Goal: Information Seeking & Learning: Learn about a topic

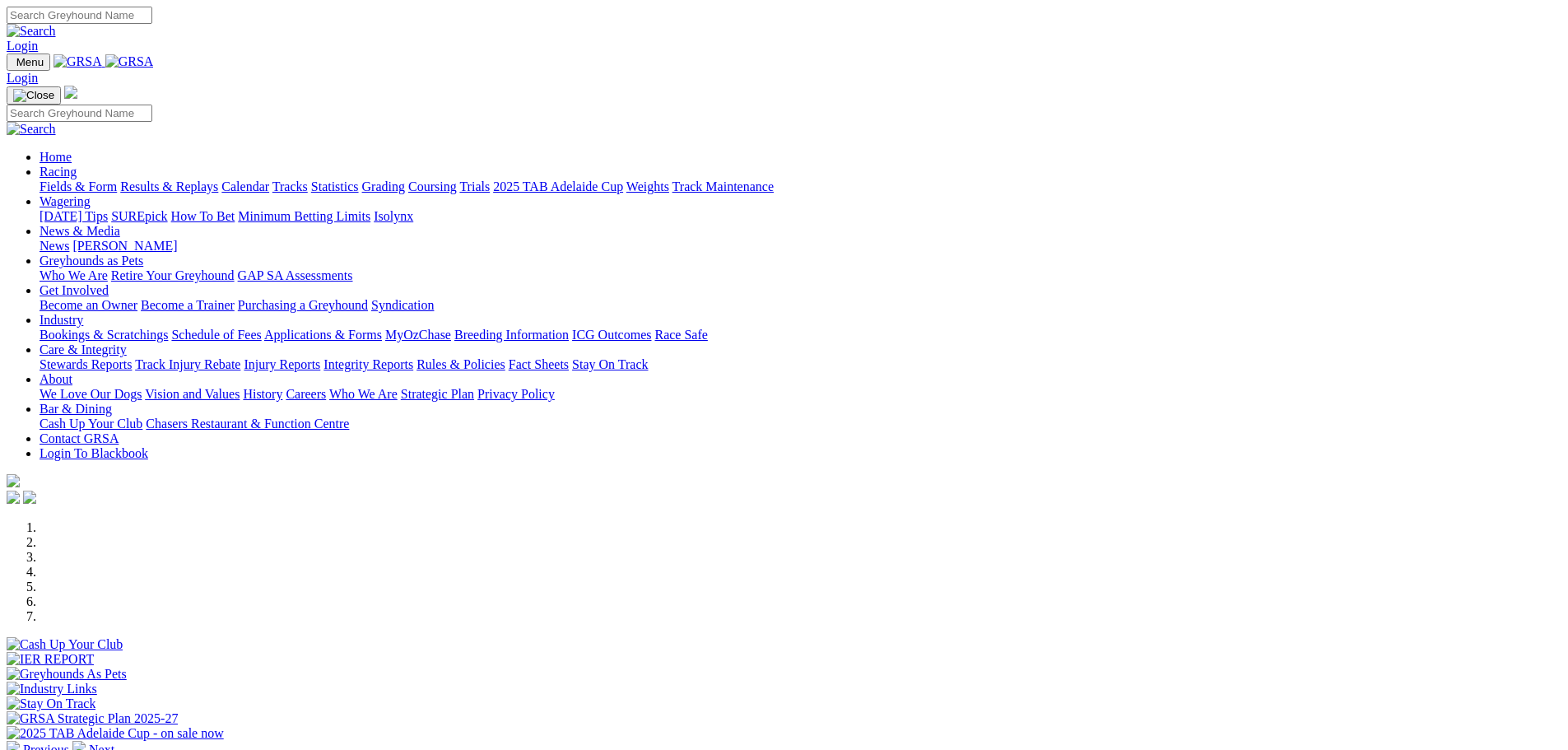
scroll to position [494, 0]
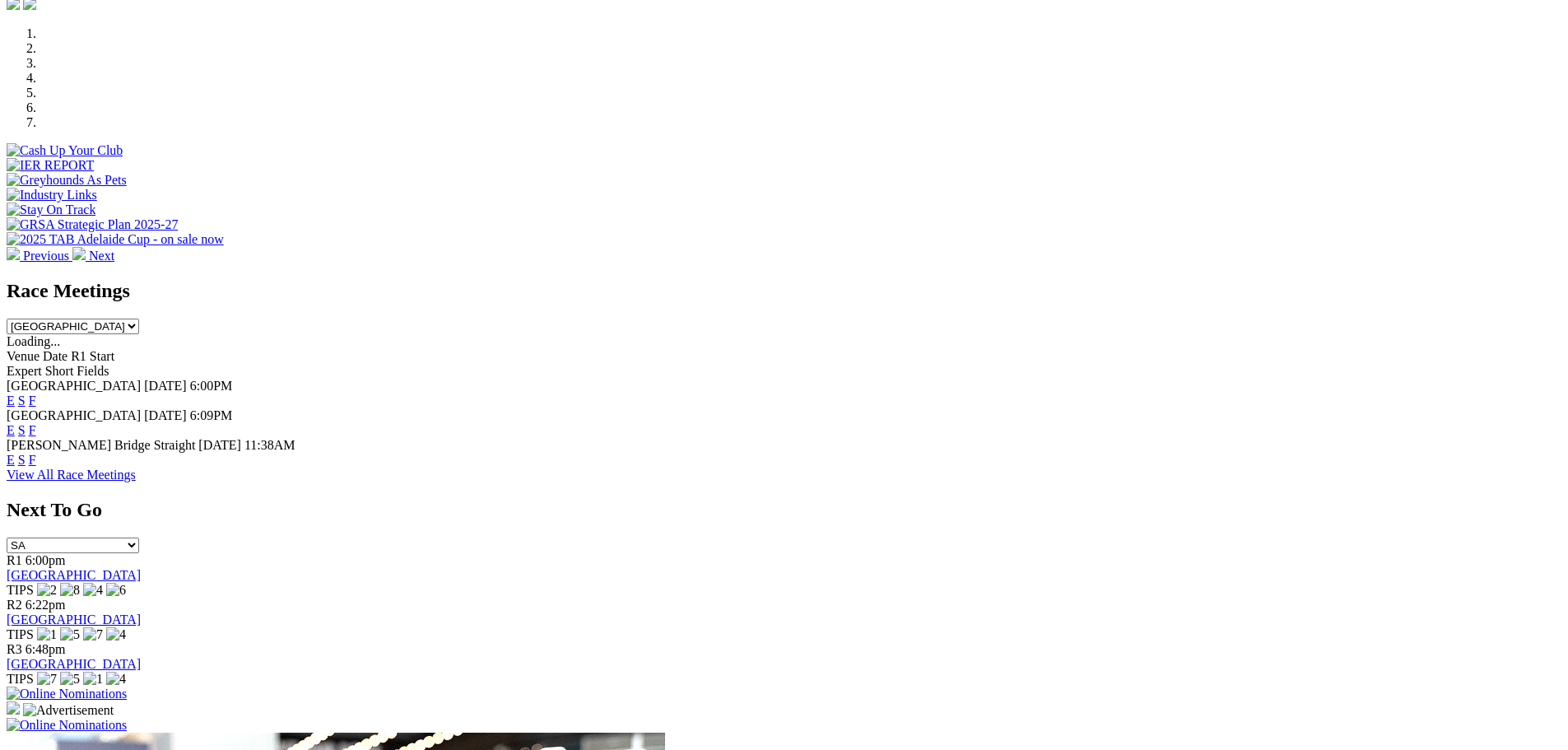
click at [36, 393] on link "F" at bounding box center [32, 400] width 8 height 14
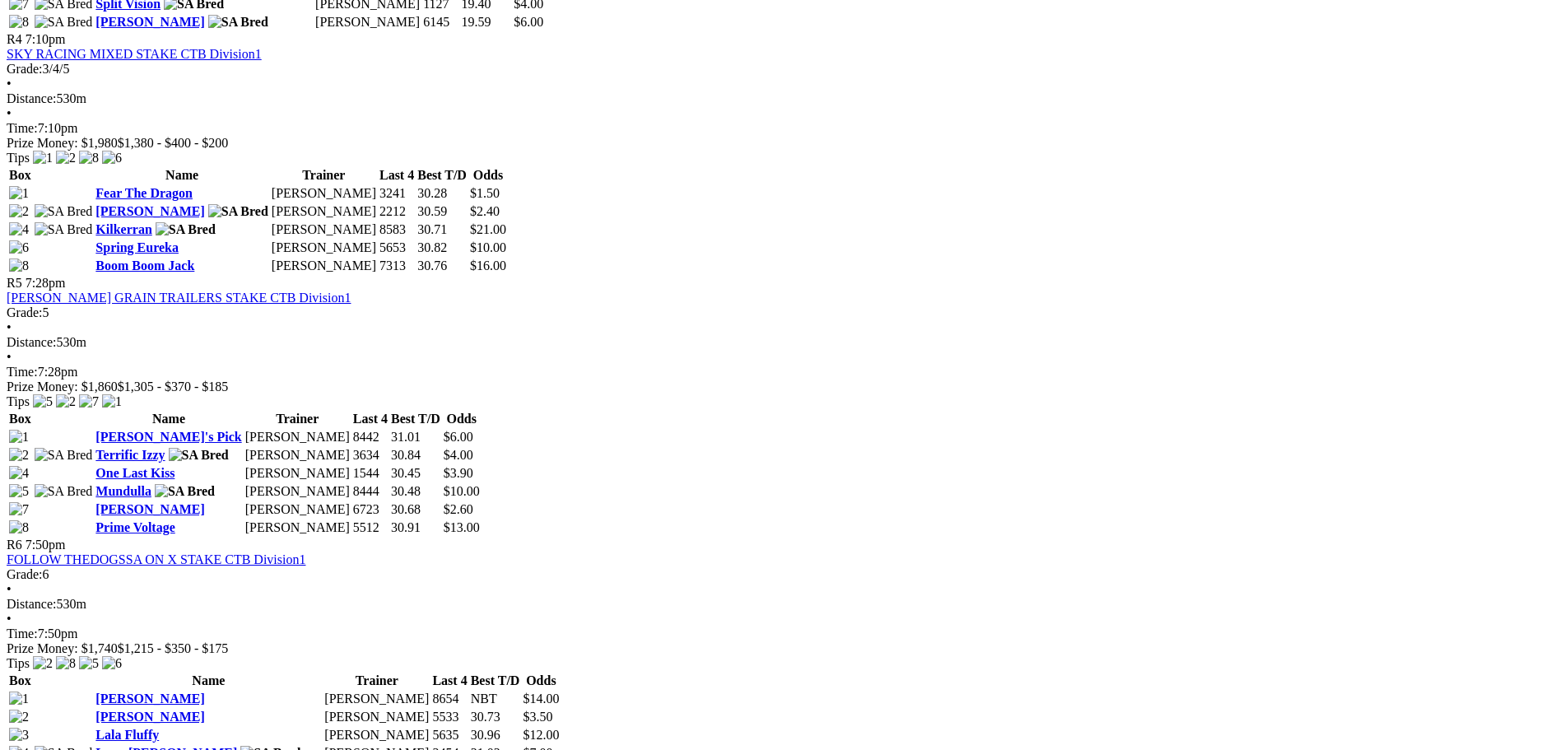
scroll to position [1729, 0]
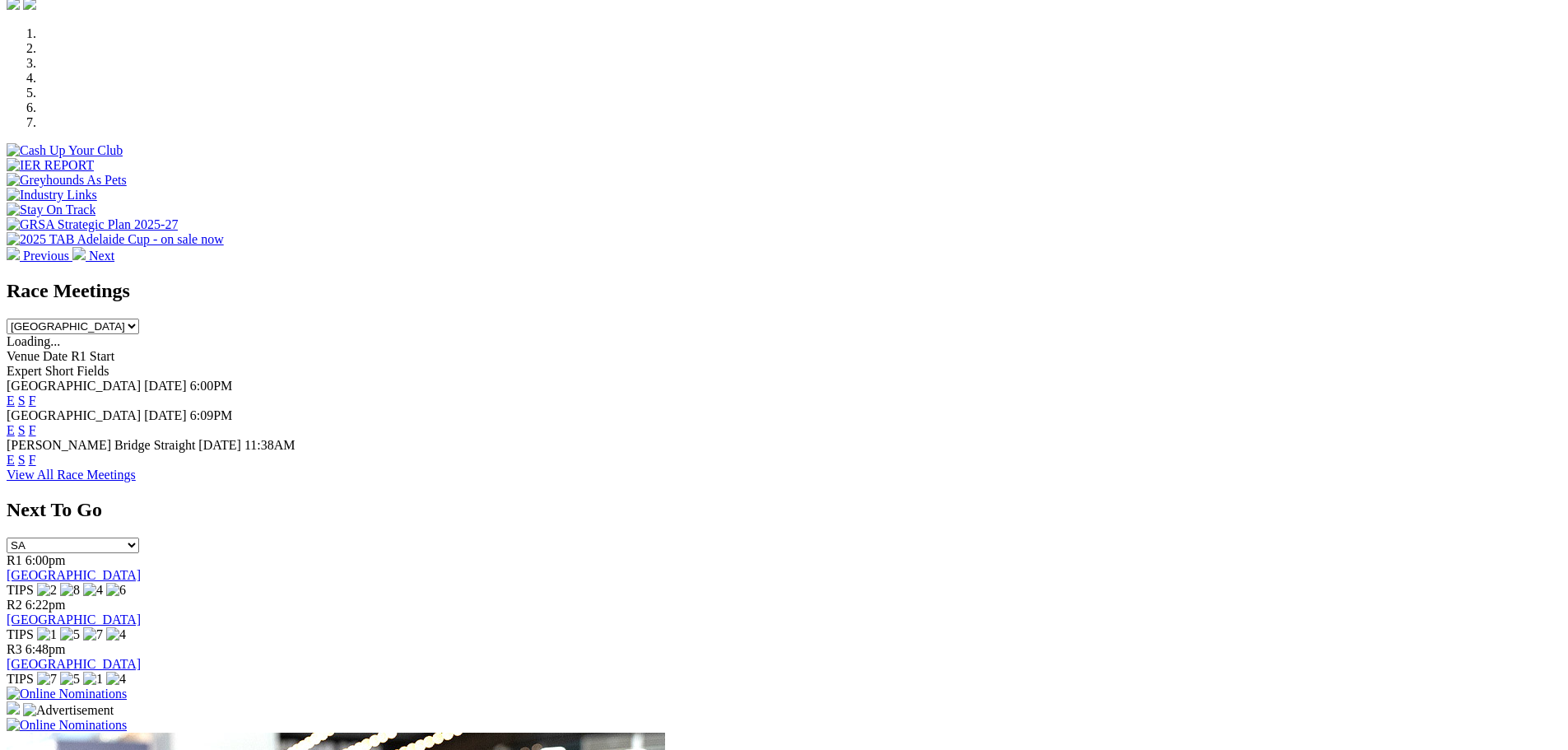
scroll to position [494, 0]
click at [36, 453] on link "F" at bounding box center [32, 459] width 8 height 14
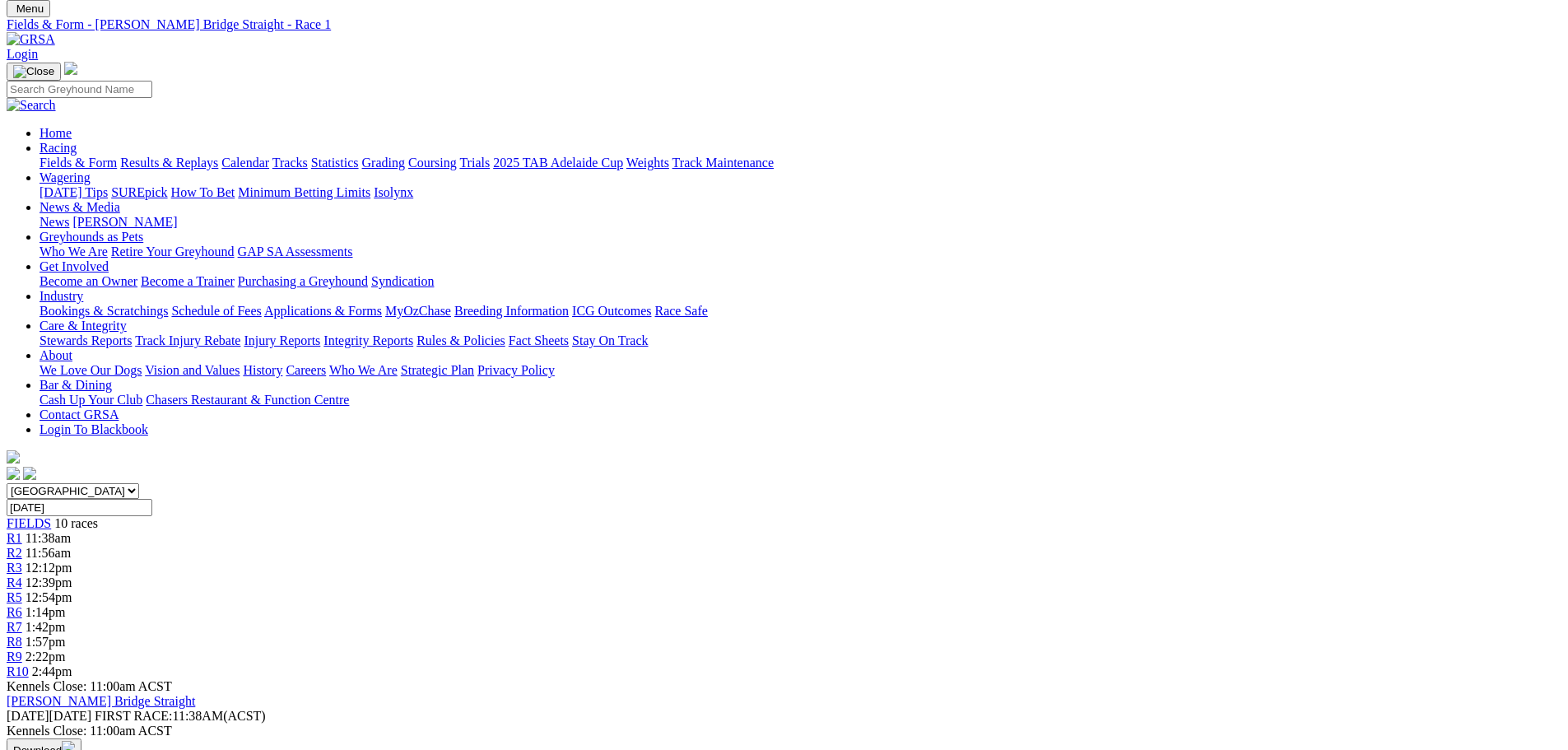
scroll to position [83, 0]
